Goal: Information Seeking & Learning: Check status

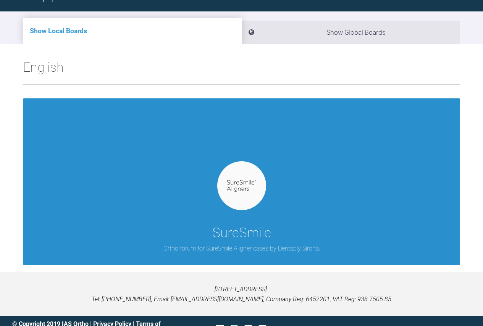
scroll to position [76, 0]
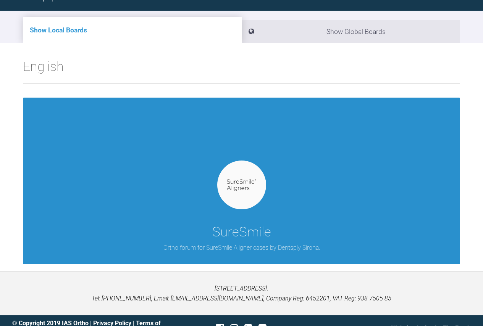
click at [244, 191] on img at bounding box center [241, 185] width 29 height 12
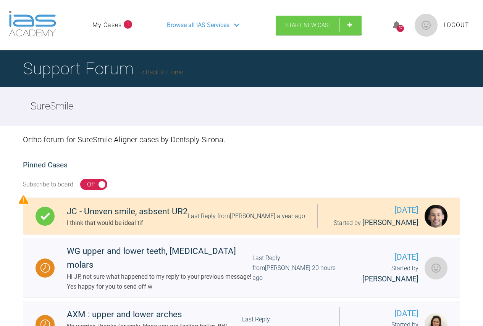
click at [114, 26] on link "My Cases" at bounding box center [106, 25] width 29 height 10
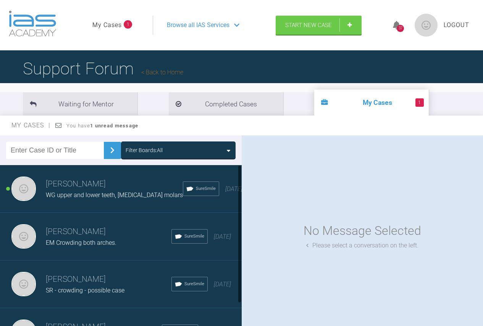
click at [77, 183] on h3 "[PERSON_NAME]" at bounding box center [114, 184] width 137 height 13
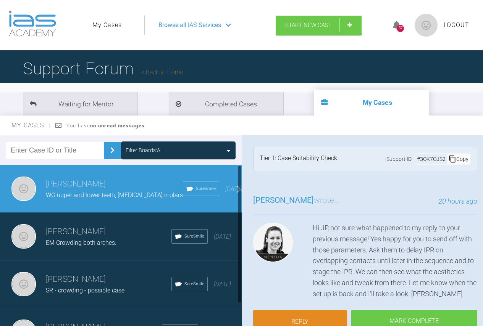
scroll to position [31, 0]
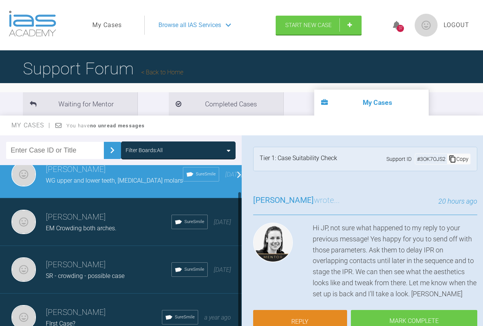
click at [79, 307] on h3 "[PERSON_NAME]" at bounding box center [104, 313] width 116 height 13
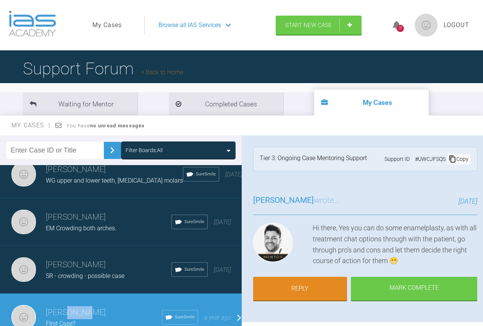
click at [79, 307] on h3 "[PERSON_NAME]" at bounding box center [104, 313] width 116 height 13
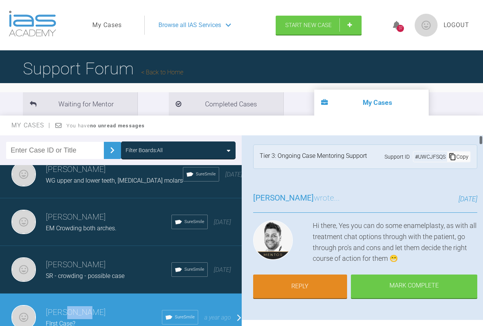
scroll to position [0, 0]
